Goal: Task Accomplishment & Management: Complete application form

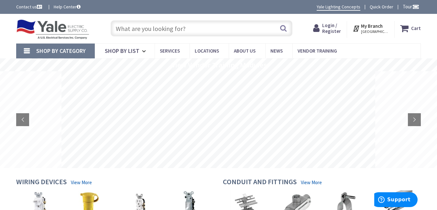
click at [24, 7] on link "Contact us" at bounding box center [29, 7] width 27 height 6
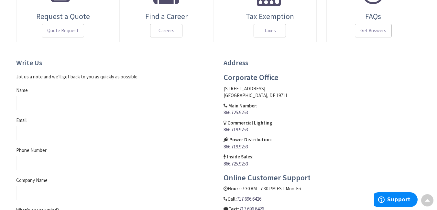
scroll to position [239, 0]
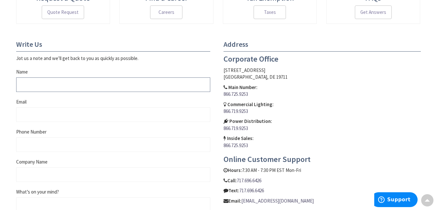
click at [84, 89] on input "Name" at bounding box center [113, 85] width 194 height 15
type input "SAMPSON COOK"
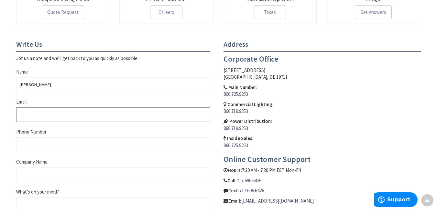
type input "sampson.cook@americancontractorssupplys.com"
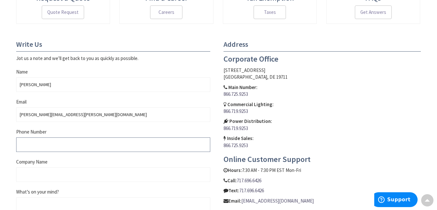
type input "2137840819"
type input "American Contractors Supply"
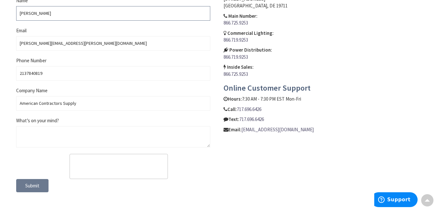
scroll to position [315, 0]
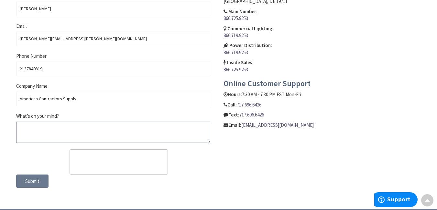
click at [48, 127] on textarea "What’s on your mind?" at bounding box center [113, 132] width 194 height 21
paste textarea "Request to Establish Net 30 Account"
type textarea "Request to Establish Net 30 Account"
paste textarea "Hello I hope this message finds you well. On behalf of American Contractors Sup…"
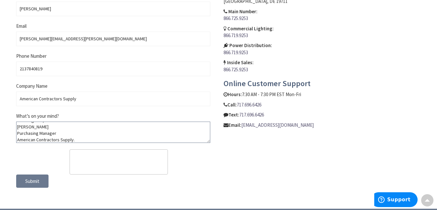
type textarea "Hello I hope this message finds you well. On behalf of American Contractors Sup…"
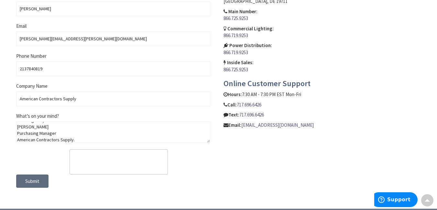
click at [41, 180] on button "Submit" at bounding box center [32, 182] width 32 height 14
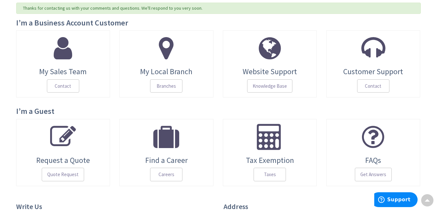
scroll to position [56, 0]
